Goal: Task Accomplishment & Management: Manage account settings

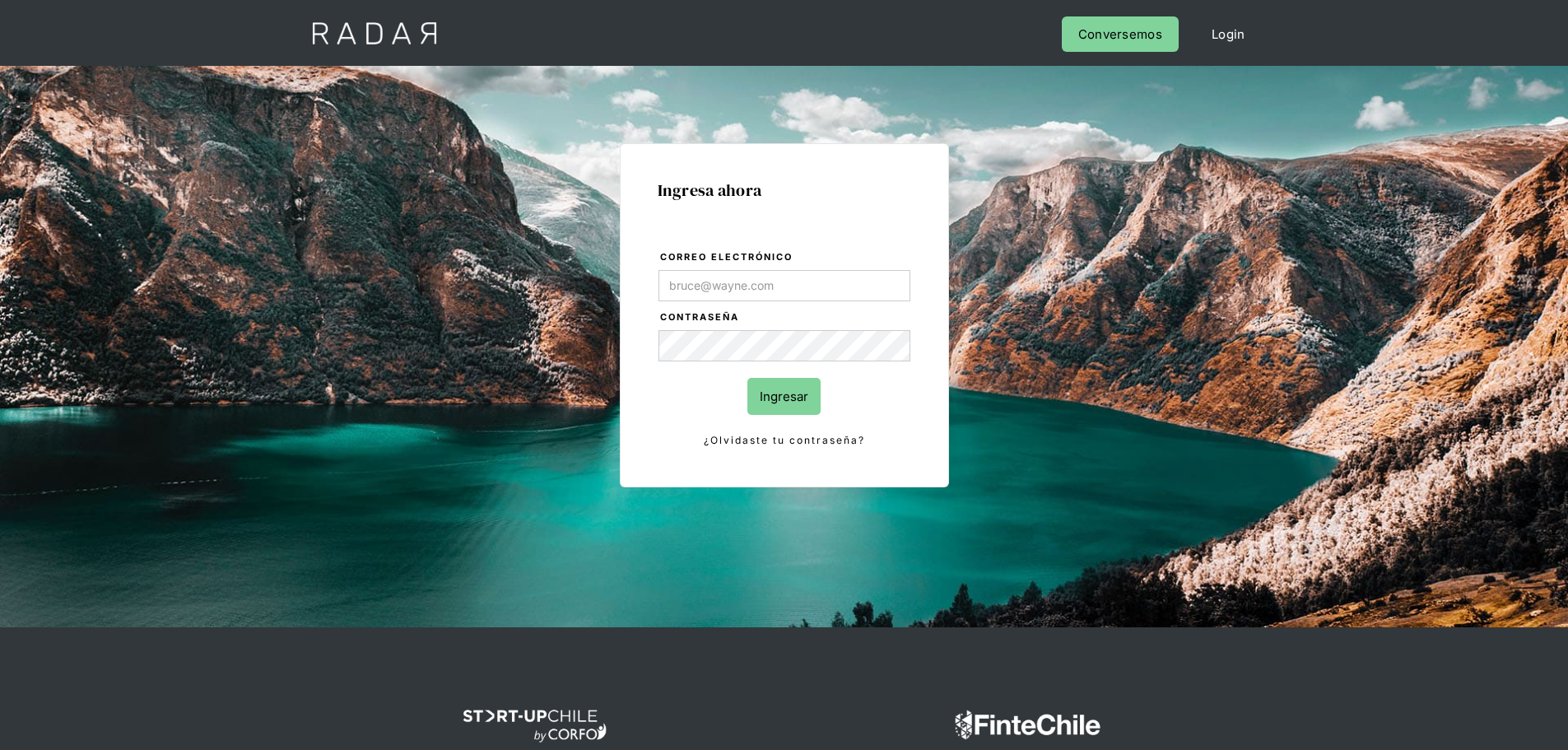
click at [705, 281] on input "Correo electrónico" at bounding box center [784, 286] width 252 height 31
type input "[PERSON_NAME][EMAIL_ADDRESS][PERSON_NAME][DOMAIN_NAME]"
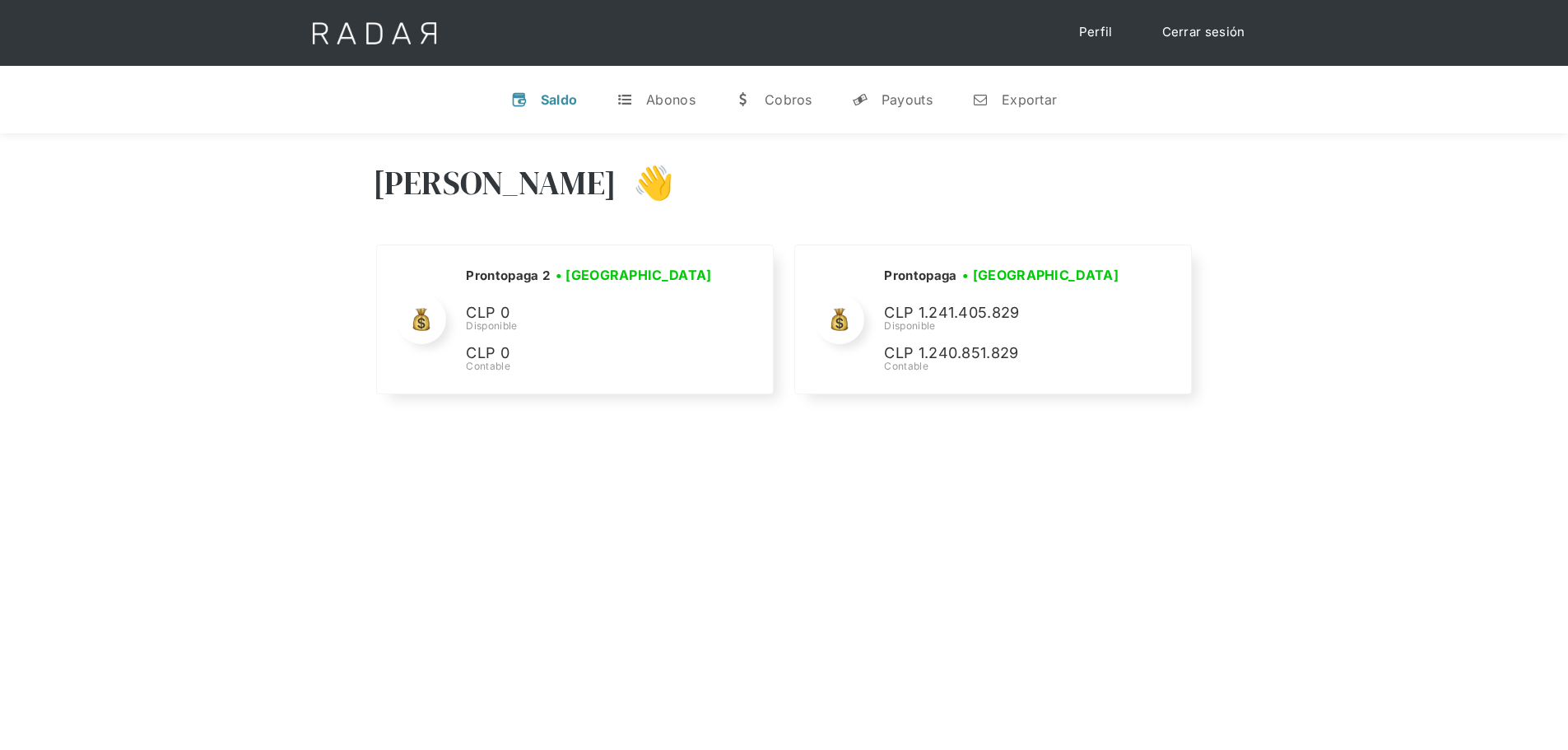
drag, startPoint x: 0, startPoint y: 0, endPoint x: 1124, endPoint y: 469, distance: 1217.9
click at [1124, 469] on div "[PERSON_NAME] 👋 Cargando tus cuentas... Nombre de la empresa • [GEOGRAPHIC_DATA…" at bounding box center [784, 509] width 1568 height 750
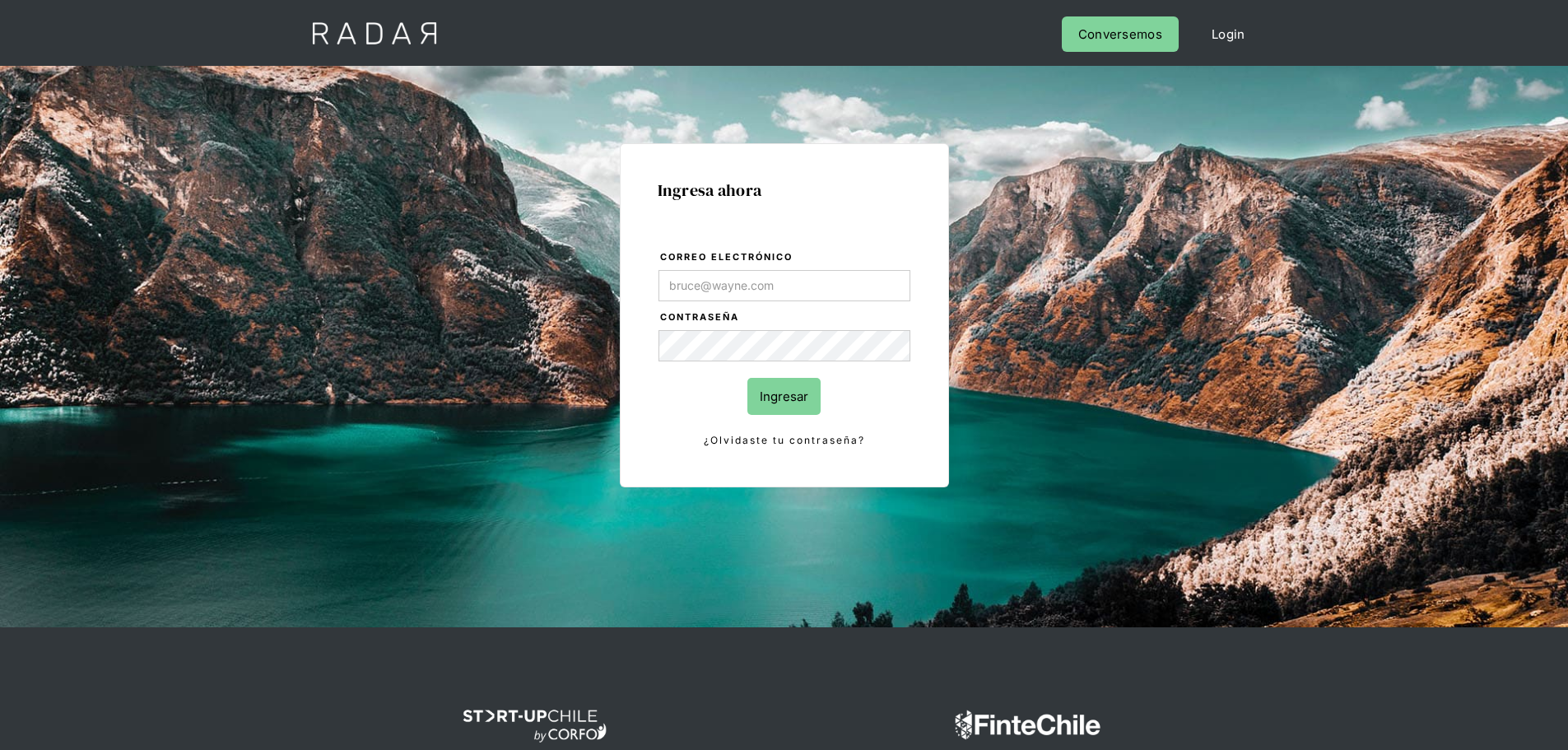
drag, startPoint x: 759, startPoint y: 272, endPoint x: 756, endPoint y: 281, distance: 9.5
click at [759, 272] on input "Correo electrónico" at bounding box center [784, 286] width 252 height 31
type input "[PERSON_NAME][EMAIL_ADDRESS][PERSON_NAME][DOMAIN_NAME]"
